Goal: Information Seeking & Learning: Learn about a topic

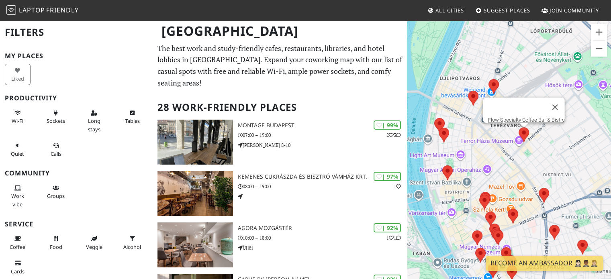
click at [519, 127] on area at bounding box center [519, 127] width 0 height 0
click at [514, 117] on link "Flow Specialty Coffee Bar & Bistro" at bounding box center [526, 120] width 77 height 6
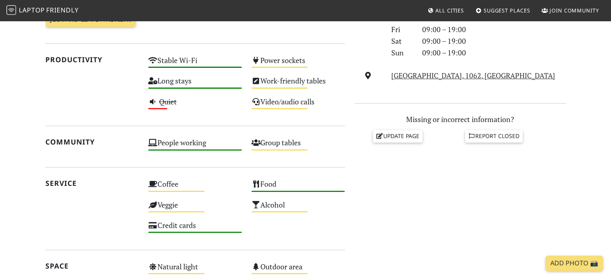
scroll to position [238, 0]
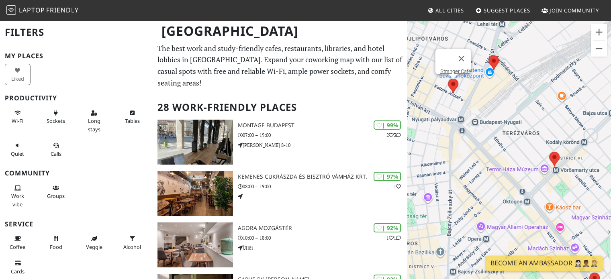
click at [448, 79] on area at bounding box center [448, 79] width 0 height 0
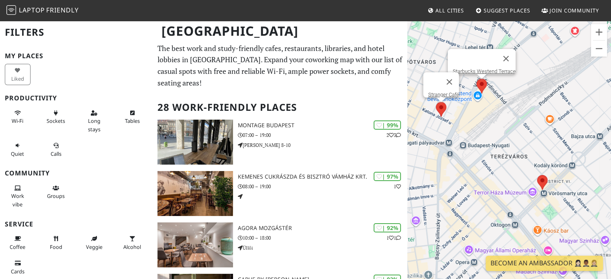
click at [476, 79] on area at bounding box center [476, 79] width 0 height 0
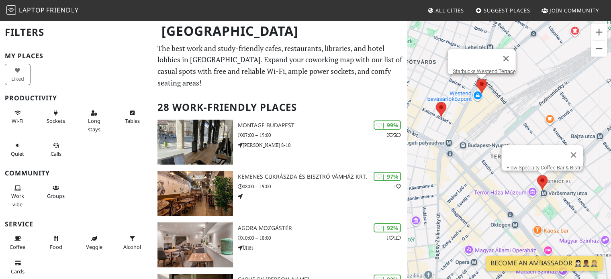
click at [537, 175] on area at bounding box center [537, 175] width 0 height 0
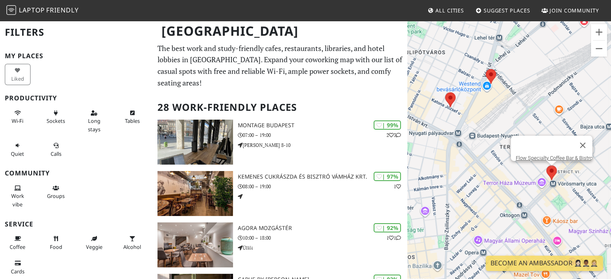
drag, startPoint x: 479, startPoint y: 188, endPoint x: 502, endPoint y: 156, distance: 39.4
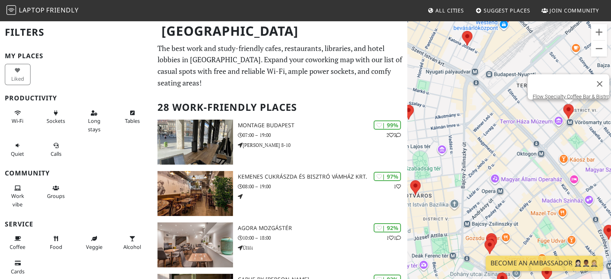
drag, startPoint x: 455, startPoint y: 164, endPoint x: 449, endPoint y: 131, distance: 33.0
click at [450, 131] on div "To navigate, press the arrow keys. Flow Specialty Coffee Bar & Bistro" at bounding box center [509, 159] width 204 height 279
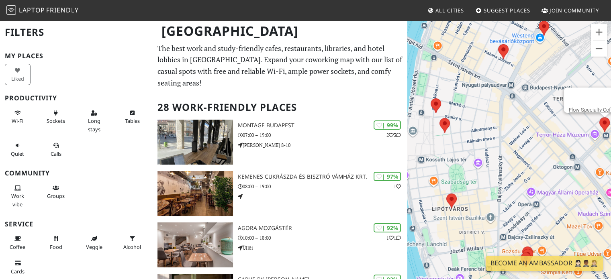
drag, startPoint x: 508, startPoint y: 178, endPoint x: 536, endPoint y: 188, distance: 29.6
click at [536, 188] on div "To navigate, press the arrow keys. Flow Specialty Coffee Bar & Bistro" at bounding box center [509, 159] width 204 height 279
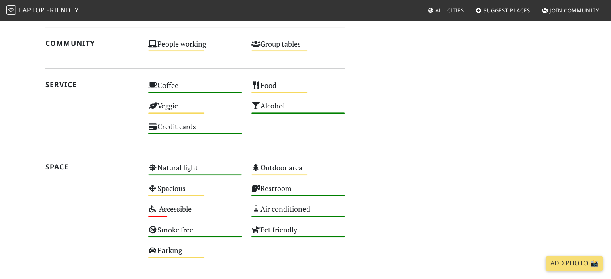
scroll to position [431, 0]
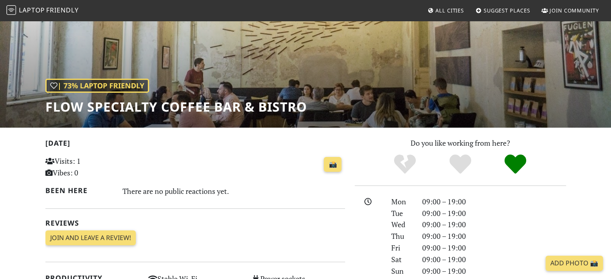
scroll to position [80, 0]
